Goal: Task Accomplishment & Management: Manage account settings

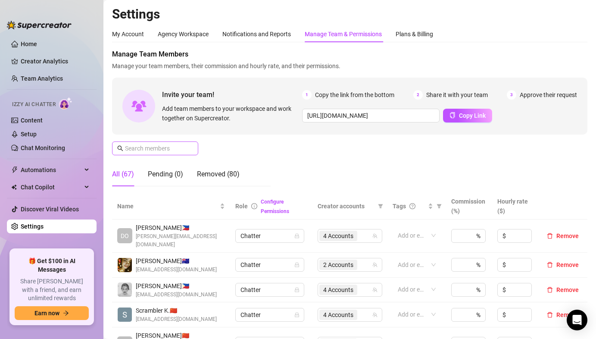
click at [163, 153] on span at bounding box center [155, 148] width 86 height 14
click at [162, 150] on input "text" at bounding box center [155, 147] width 61 height 9
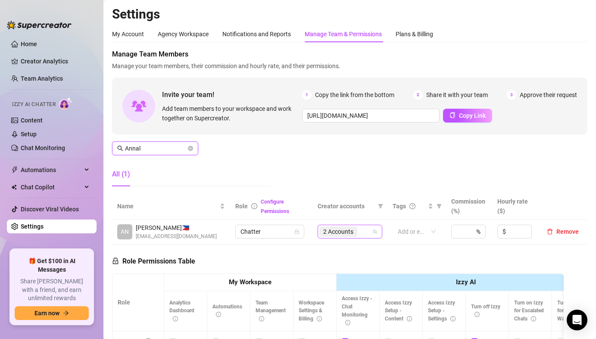
click at [344, 232] on span "2 Accounts" at bounding box center [338, 231] width 30 height 9
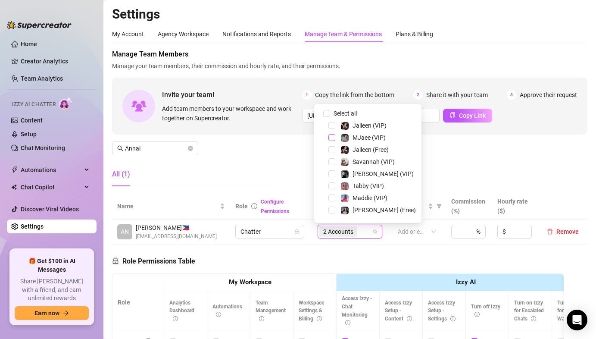
click at [332, 137] on span "Select tree node" at bounding box center [331, 137] width 7 height 7
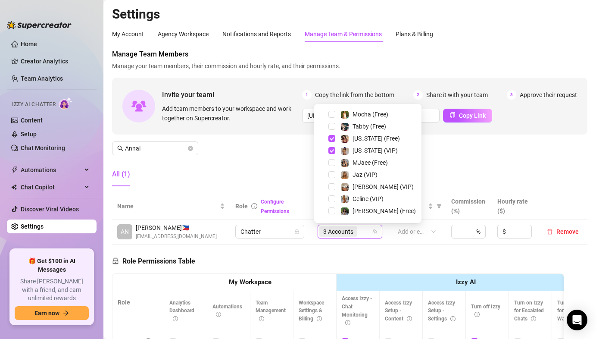
scroll to position [179, 0]
click at [330, 149] on span "Select tree node" at bounding box center [331, 151] width 7 height 7
click at [279, 156] on div "Manage Team Members Manage your team members, their commission and hourly rate,…" at bounding box center [349, 121] width 475 height 144
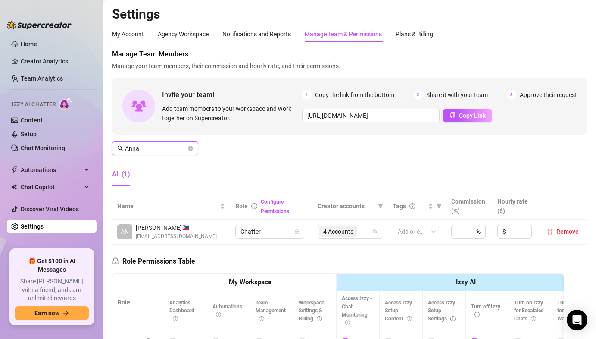
click at [157, 145] on input "Annal" at bounding box center [155, 147] width 61 height 9
click at [157, 144] on input "Annal" at bounding box center [155, 147] width 61 height 9
click at [352, 229] on span "1 Accounts" at bounding box center [338, 231] width 38 height 10
type input "Eva"
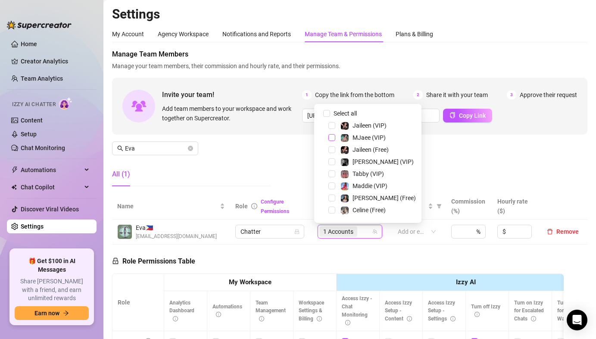
click at [331, 139] on span "Select tree node" at bounding box center [331, 137] width 7 height 7
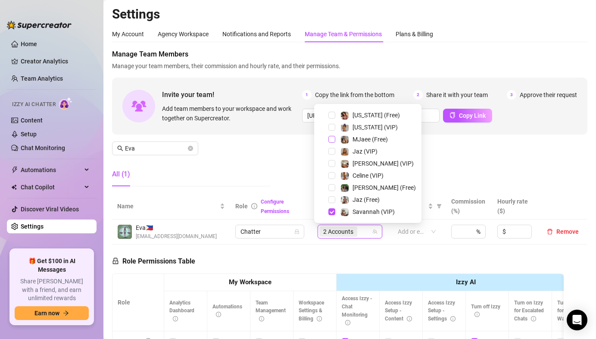
click at [330, 136] on span "Select tree node" at bounding box center [331, 139] width 7 height 7
click at [279, 148] on div "Manage Team Members Manage your team members, their commission and hourly rate,…" at bounding box center [349, 121] width 475 height 144
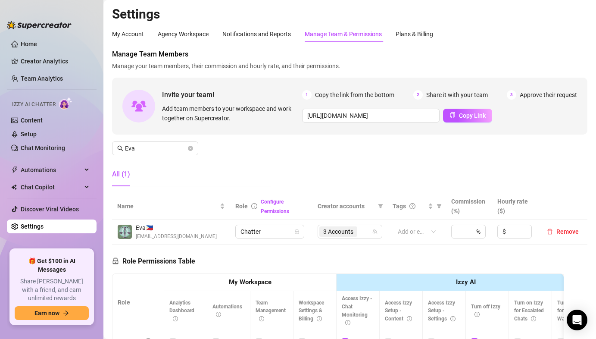
click at [253, 165] on div "All (1)" at bounding box center [191, 174] width 158 height 24
click at [301, 160] on div "Manage Team Members Manage your team members, their commission and hourly rate,…" at bounding box center [349, 121] width 475 height 144
click at [297, 162] on div "Manage Team Members Manage your team members, their commission and hourly rate,…" at bounding box center [349, 121] width 475 height 144
click at [321, 160] on div "Manage Team Members Manage your team members, their commission and hourly rate,…" at bounding box center [349, 121] width 475 height 144
